Goal: Use online tool/utility: Use online tool/utility

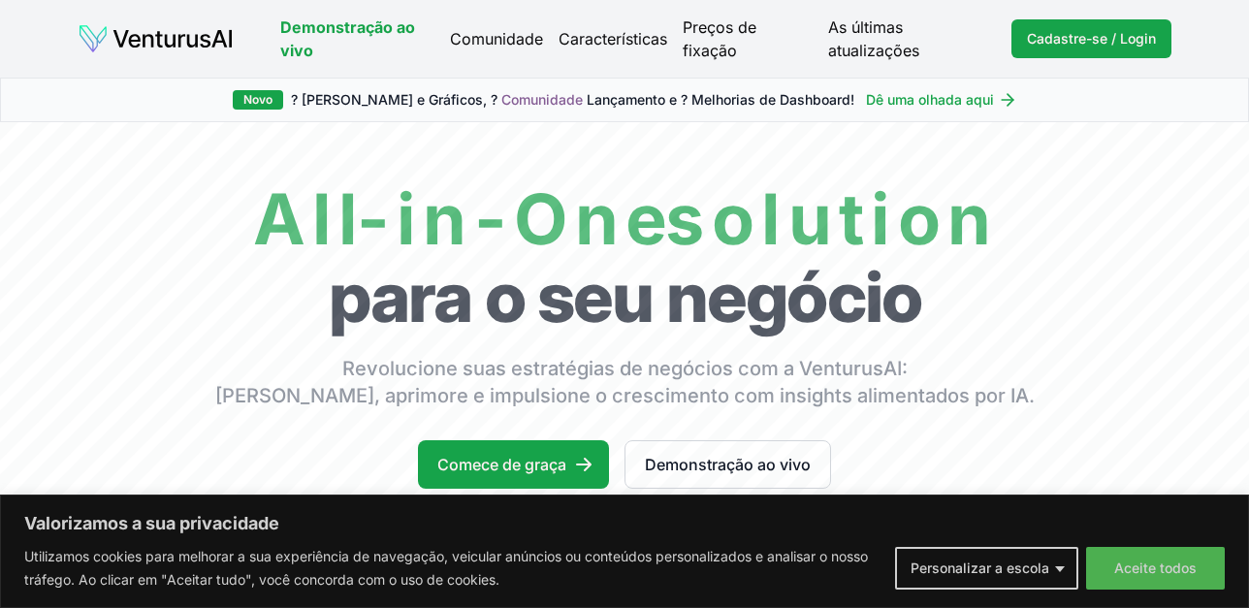
click at [1134, 553] on body "Valorizamos a sua privacidade Utilizamos cookies para melhorar a sua experiênci…" at bounding box center [624, 304] width 1249 height 608
click at [1132, 555] on button "Aceite todos" at bounding box center [1155, 568] width 139 height 43
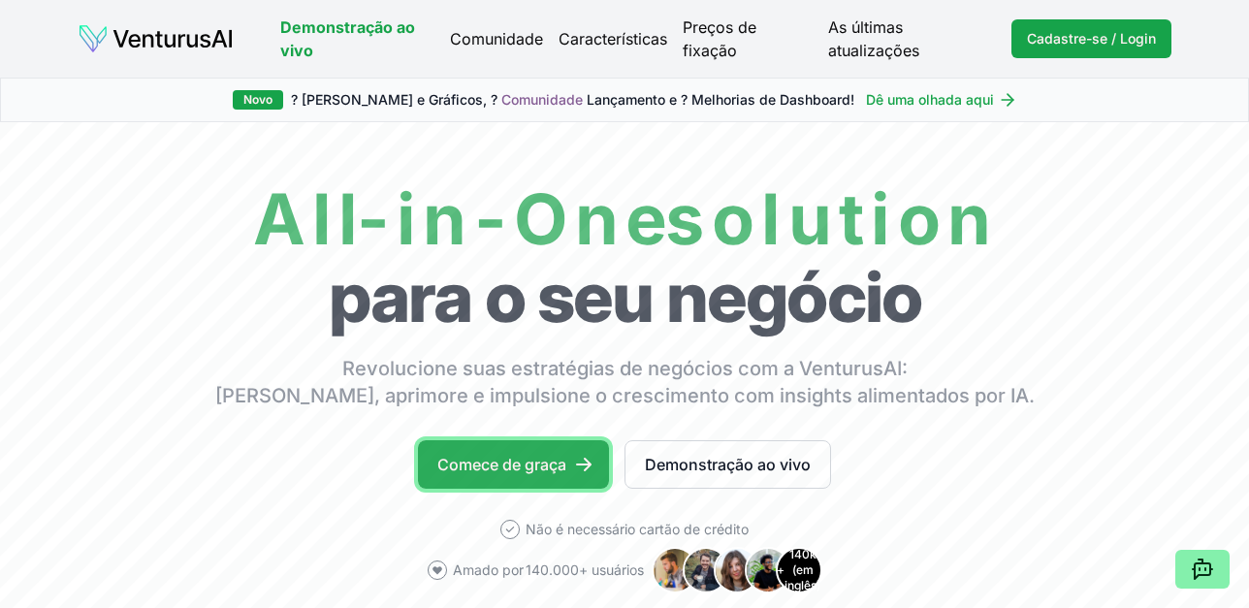
click at [566, 464] on link "Comece de graça" at bounding box center [513, 464] width 191 height 48
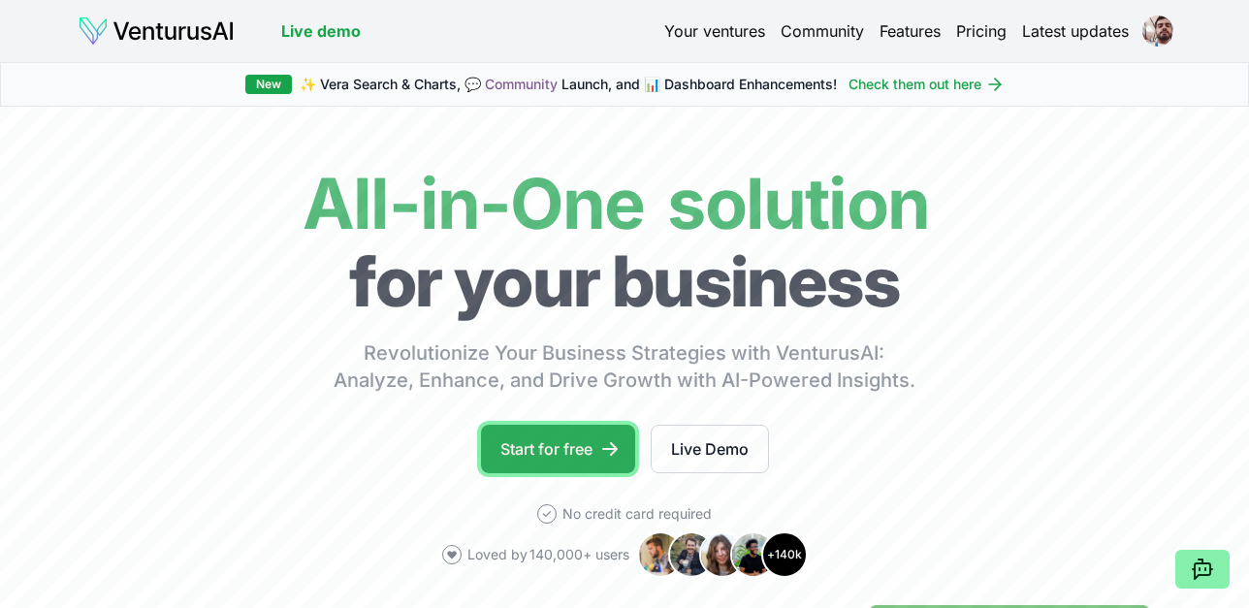
click at [555, 441] on link "Start for free" at bounding box center [558, 449] width 154 height 48
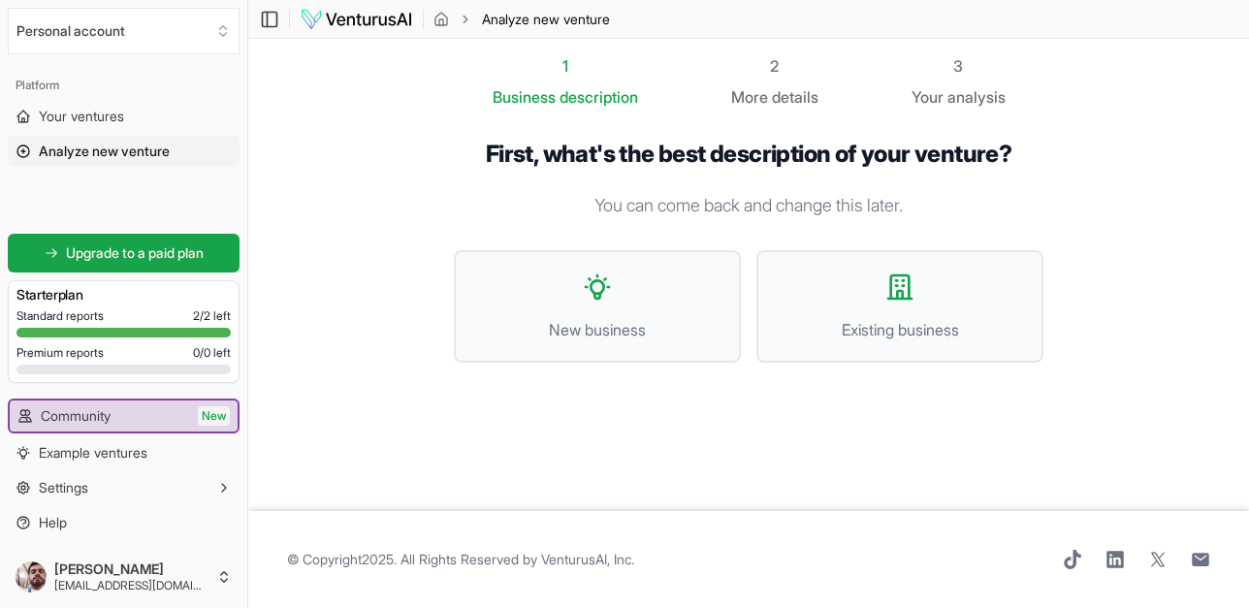
click at [1079, 118] on section "1 Business description 2 More details 3 Your analysis First, what's the best de…" at bounding box center [748, 275] width 1001 height 472
click at [891, 302] on icon at bounding box center [899, 286] width 31 height 31
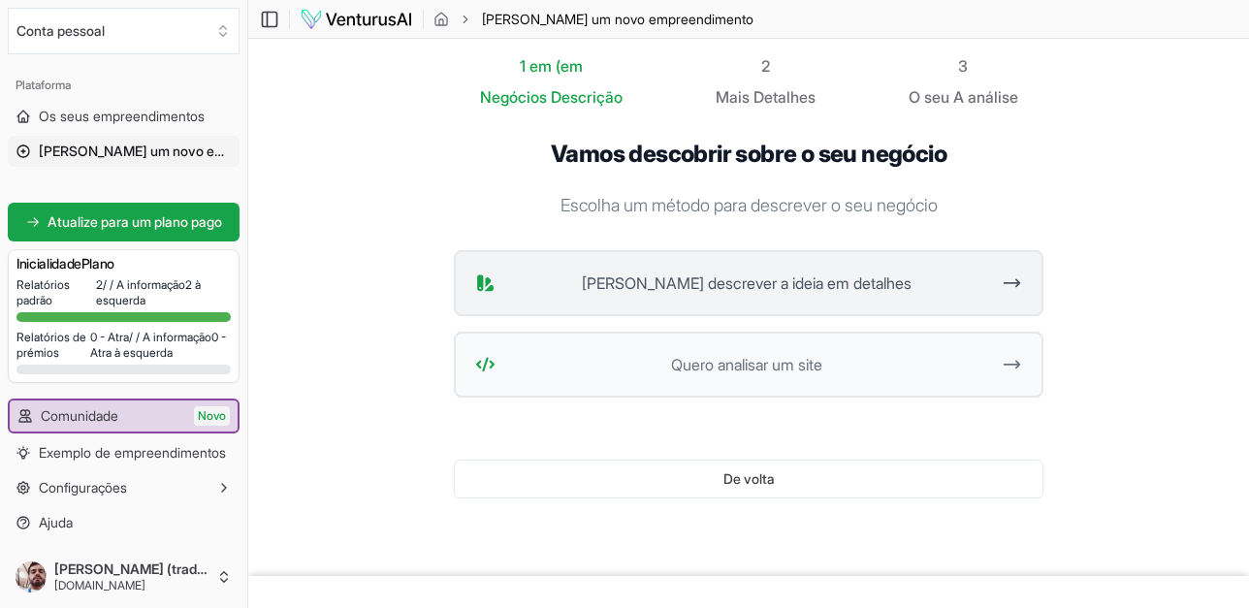
click at [769, 295] on button "Quero descrever a ideia em detalhes" at bounding box center [748, 283] width 589 height 66
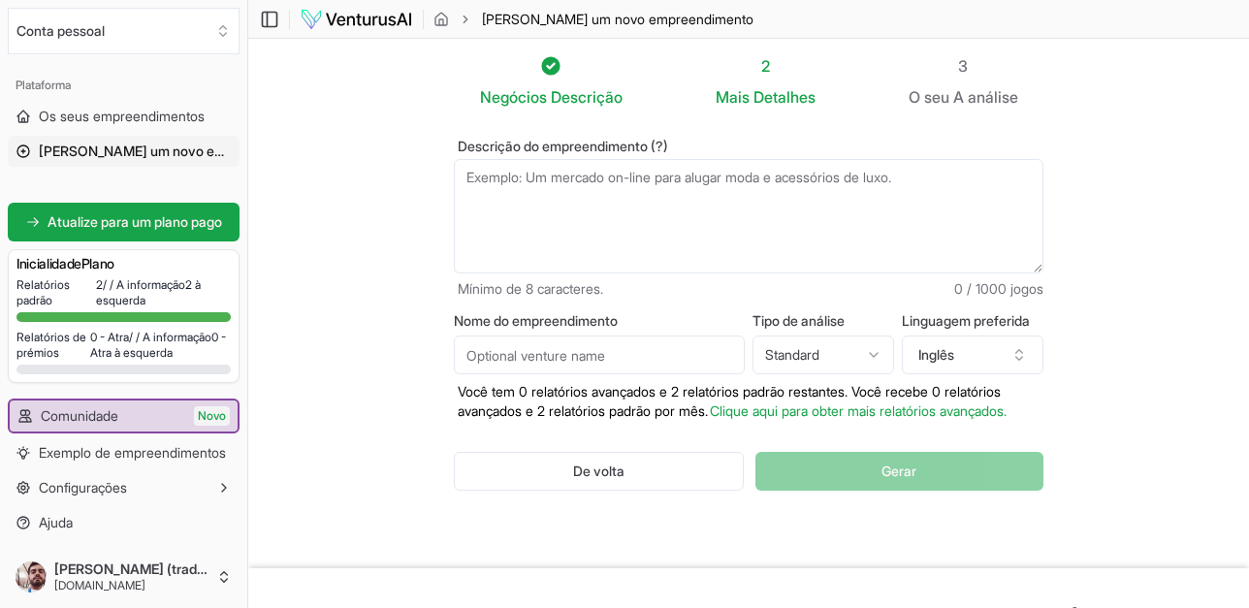
click at [756, 189] on textarea "Descrição do empreendimento (?)" at bounding box center [748, 216] width 589 height 114
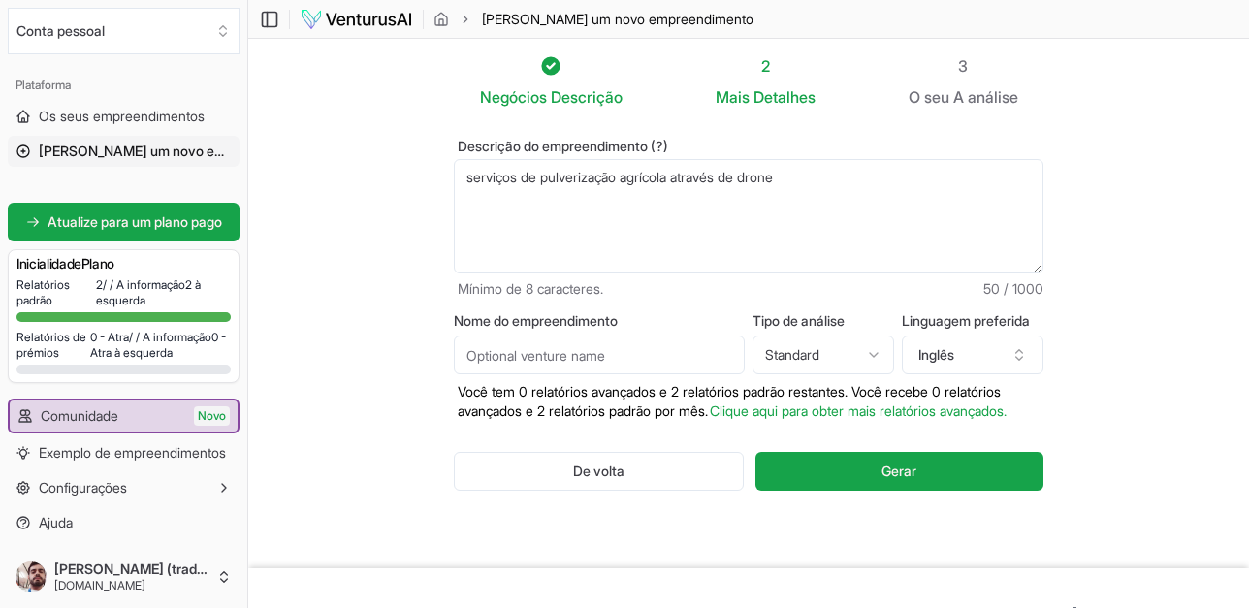
type textarea "serviços de pulverização agrícola através de drone"
click at [652, 367] on input "Nome do empreendimento" at bounding box center [599, 354] width 291 height 39
type input "Agro Drones GS"
click at [869, 349] on html "Valorizamos a sua privacidade Utilizamos cookies para melhorar a sua experiênci…" at bounding box center [624, 304] width 1249 height 608
select select "advanced"
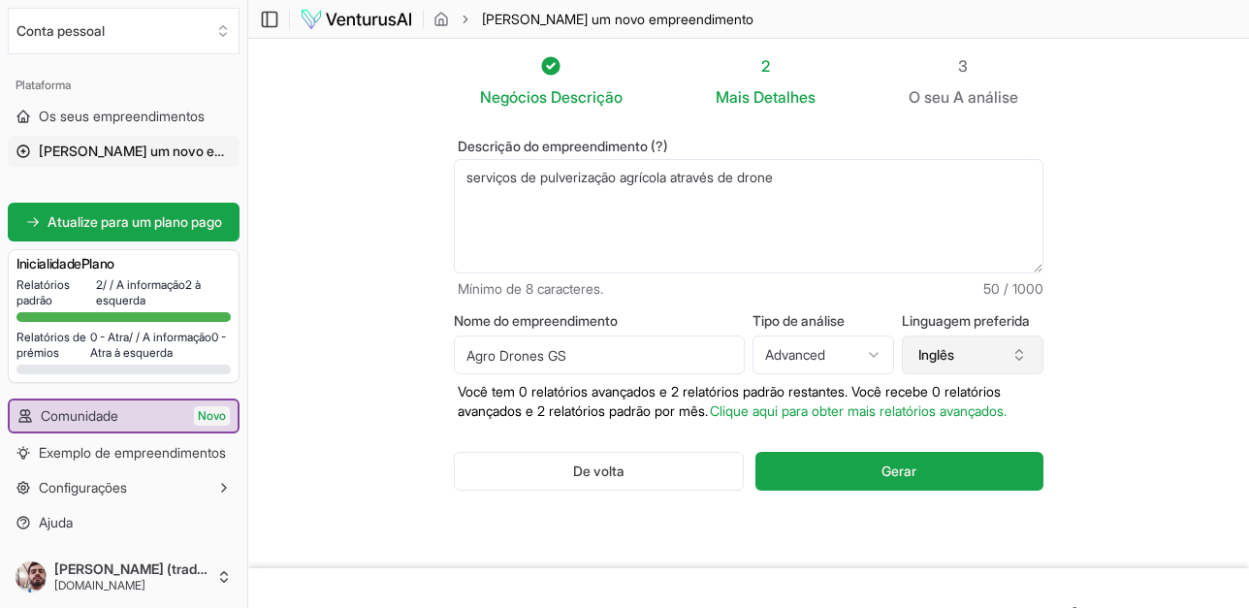
click at [958, 355] on button "Inglês" at bounding box center [973, 354] width 142 height 39
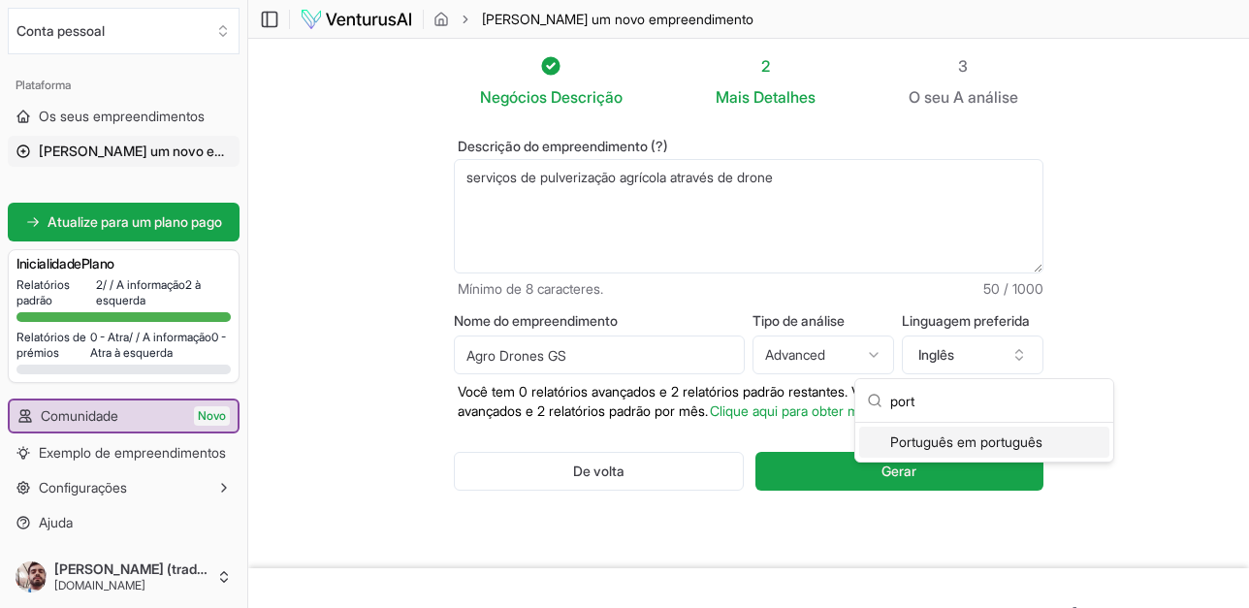
type input "port"
click at [945, 452] on div "Português em português" at bounding box center [984, 442] width 250 height 31
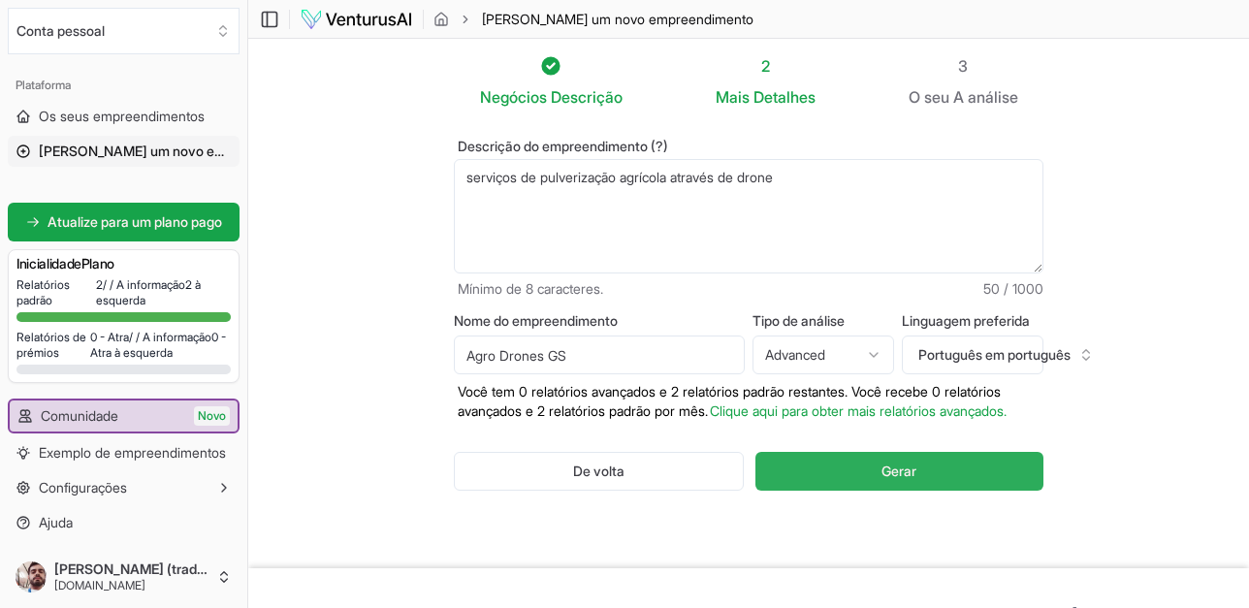
click at [916, 462] on span "Gerar" at bounding box center [898, 470] width 35 height 19
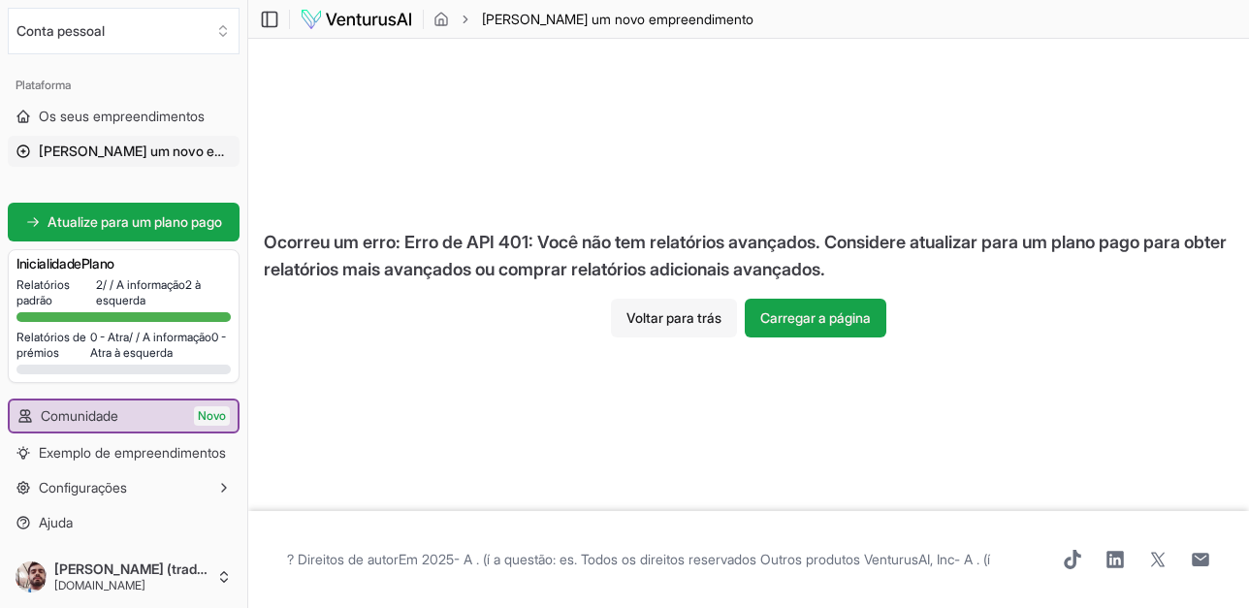
click at [654, 323] on button "Voltar para trás" at bounding box center [674, 318] width 126 height 39
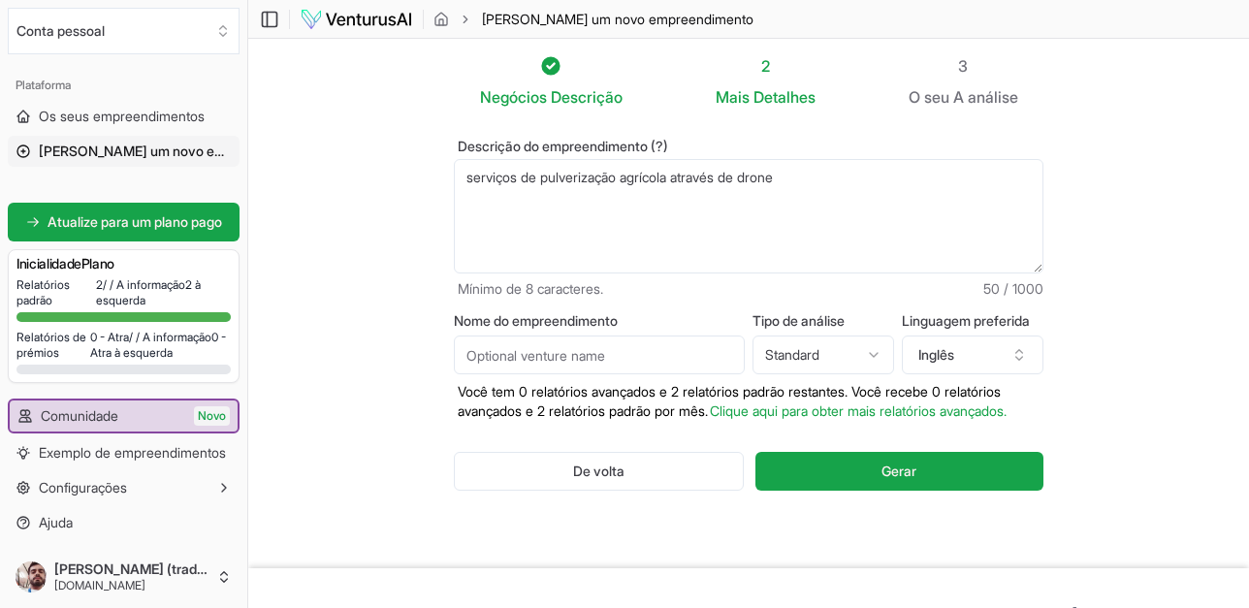
click at [600, 354] on input "Nome do empreendimento" at bounding box center [599, 354] width 291 height 39
type input "Agro Drones GS"
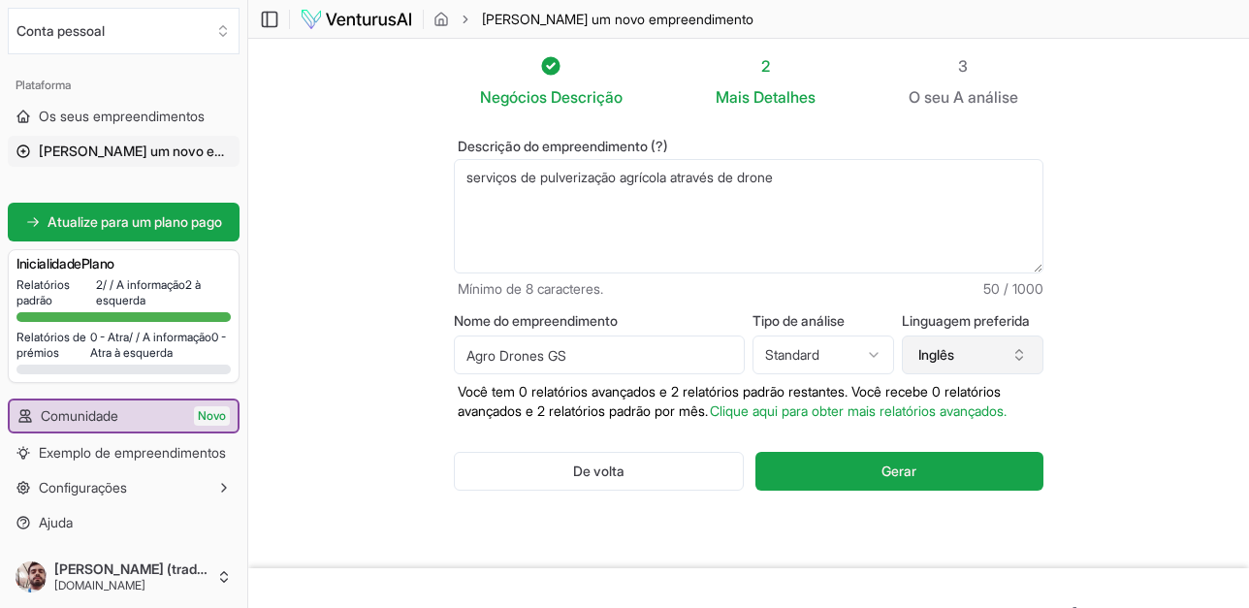
click at [946, 365] on button "Inglês" at bounding box center [973, 354] width 142 height 39
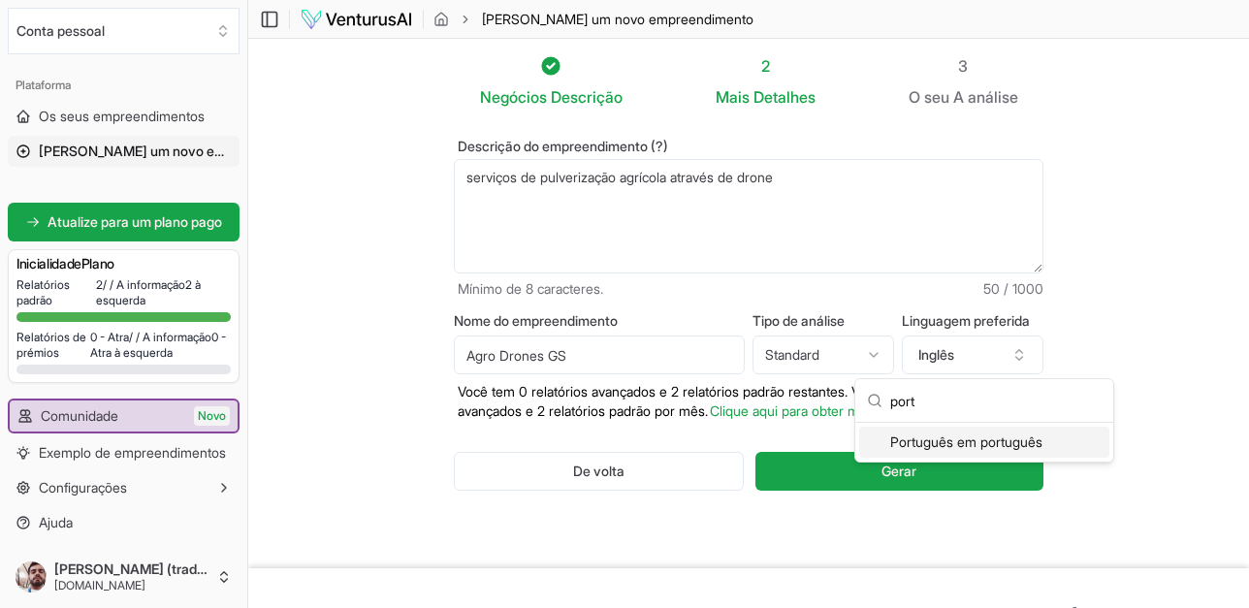
type input "port"
click at [1001, 440] on div "Português em português" at bounding box center [984, 442] width 250 height 31
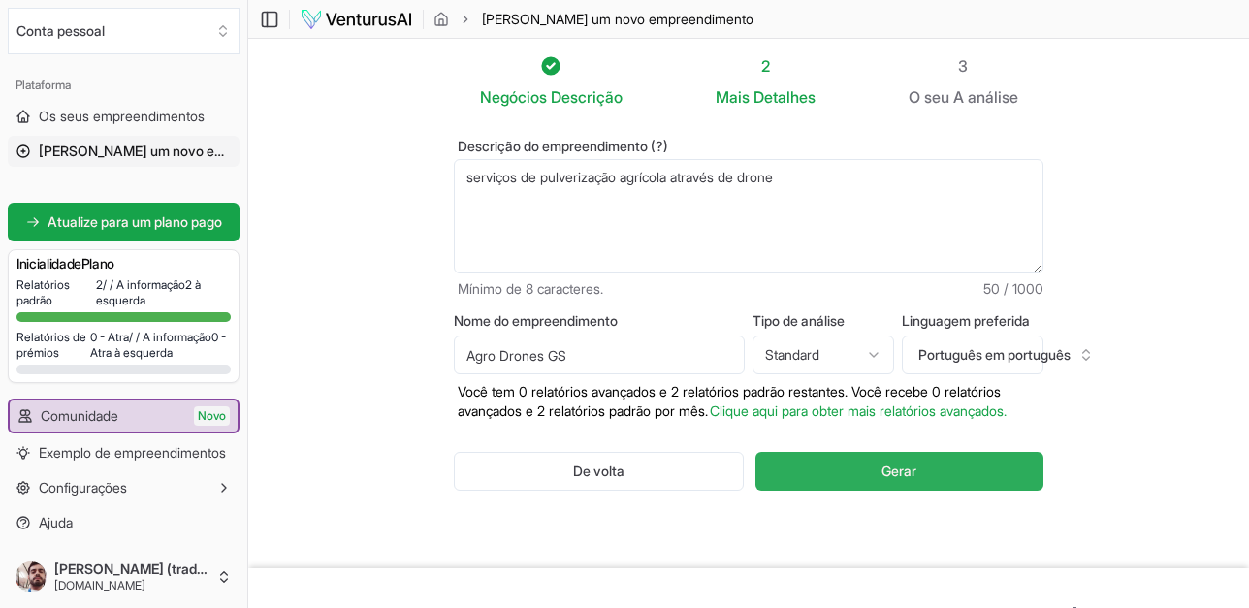
click at [920, 486] on button "Gerar" at bounding box center [899, 471] width 288 height 39
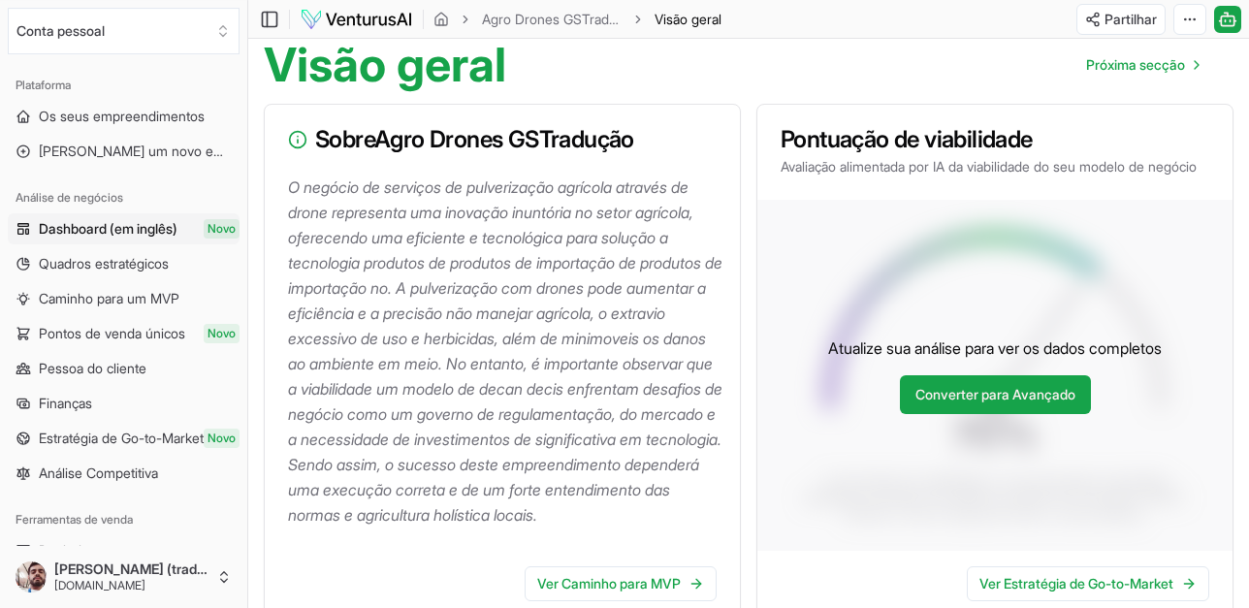
scroll to position [178, 0]
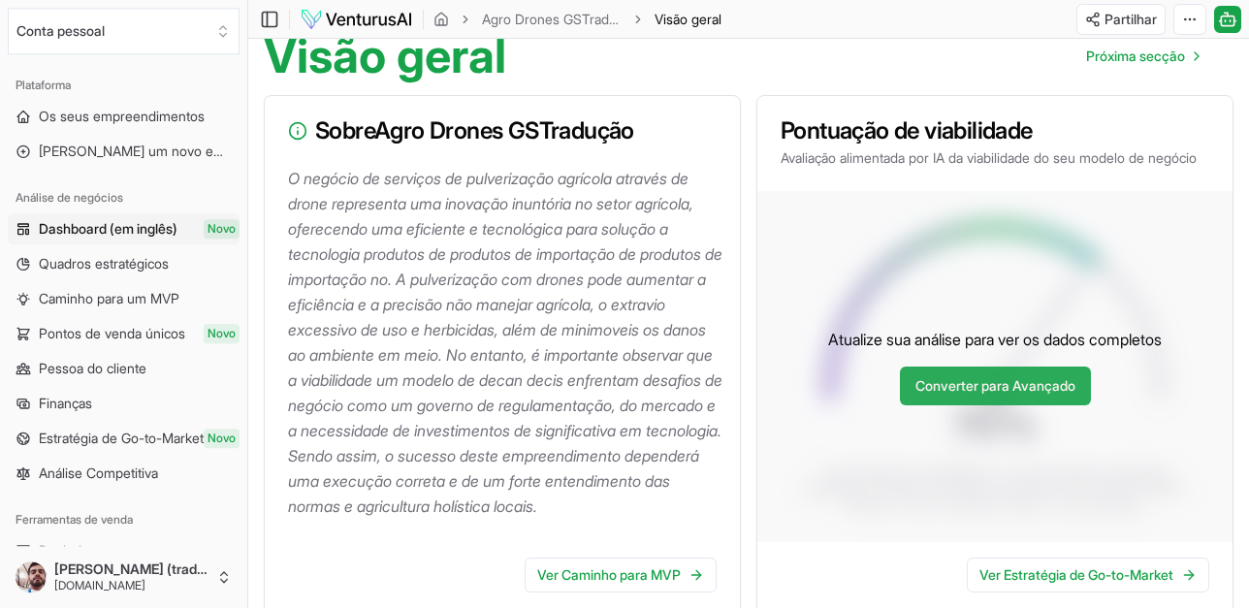
click at [991, 405] on link "Converter para Avançado" at bounding box center [995, 385] width 191 height 39
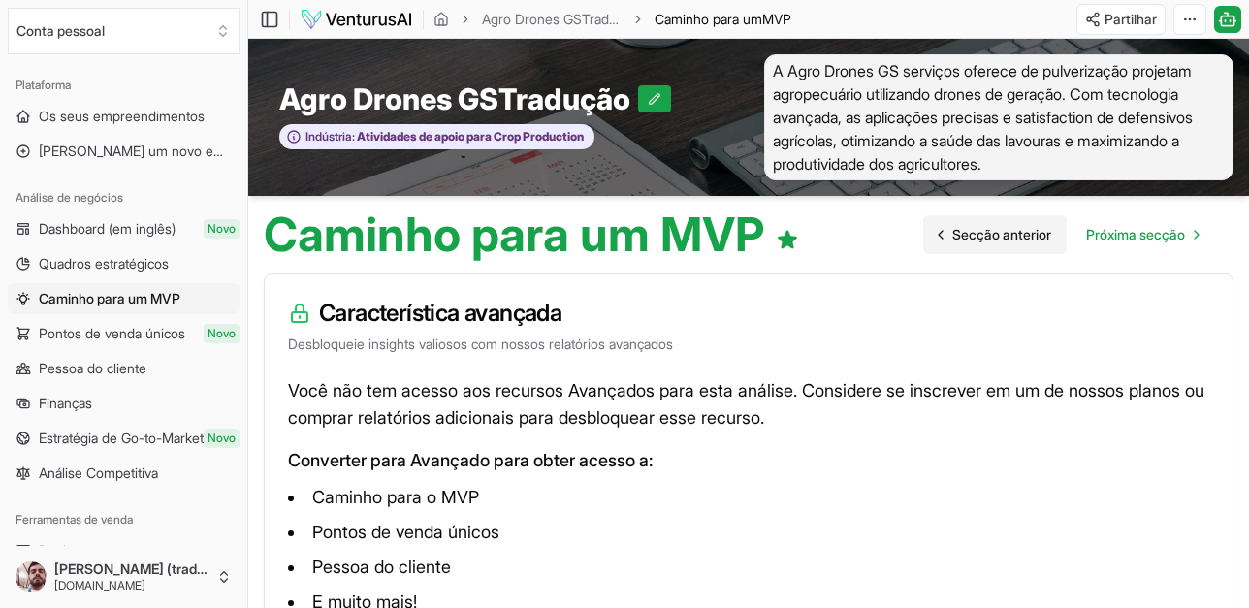
click at [971, 249] on link "Secção anterior" at bounding box center [994, 234] width 143 height 39
